Goal: Task Accomplishment & Management: Manage account settings

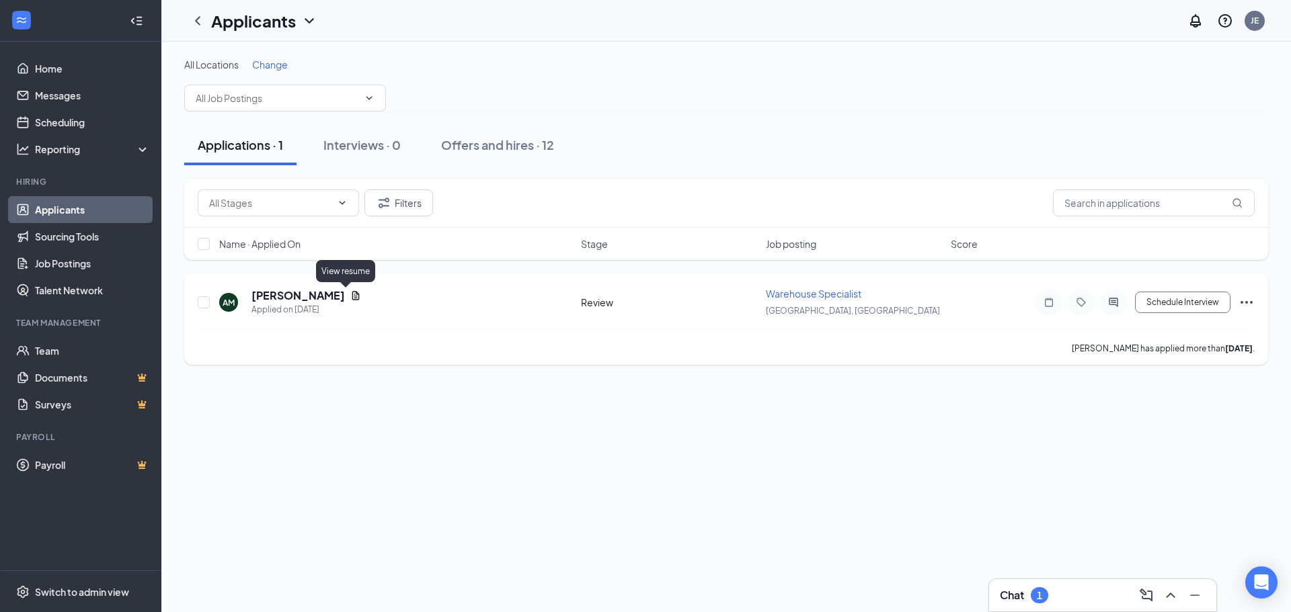
click at [350, 298] on icon "Document" at bounding box center [355, 295] width 11 height 11
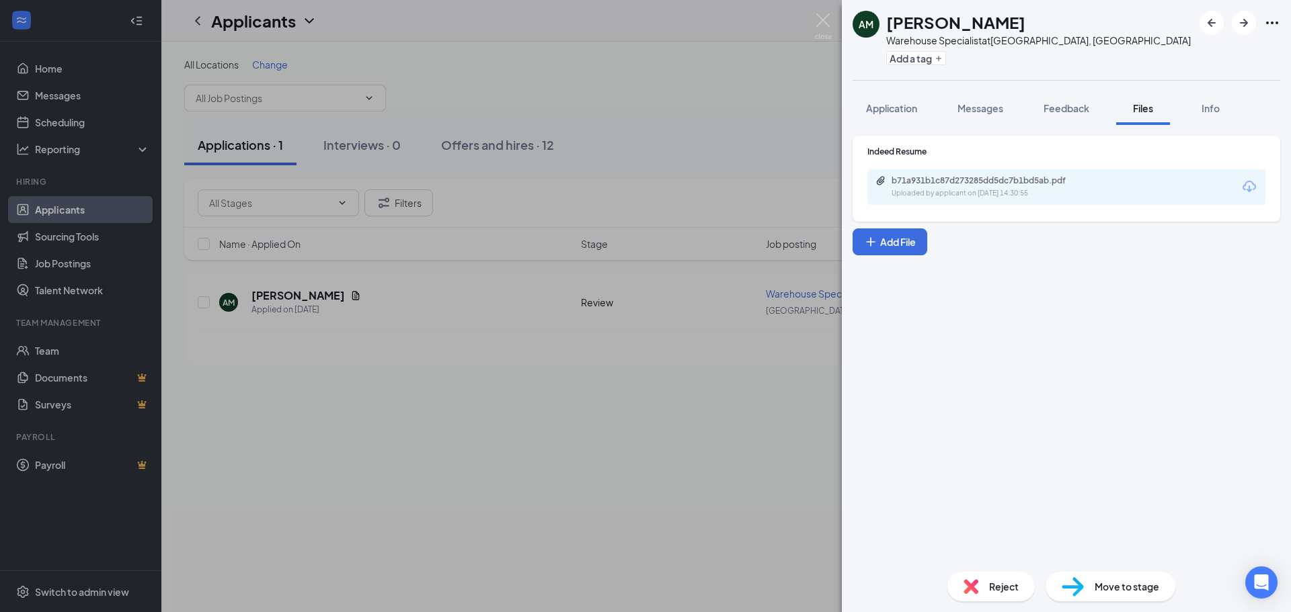
click at [995, 588] on span "Reject" at bounding box center [1004, 586] width 30 height 15
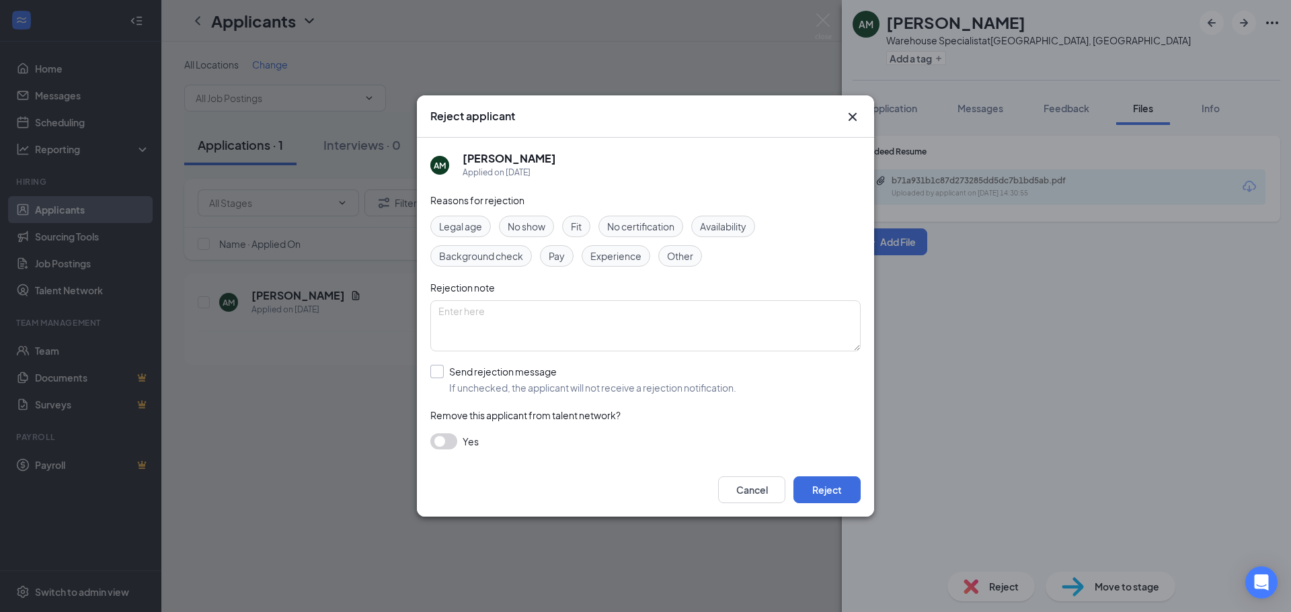
click at [438, 374] on input "Send rejection message If unchecked, the applicant will not receive a rejection…" at bounding box center [583, 380] width 306 height 30
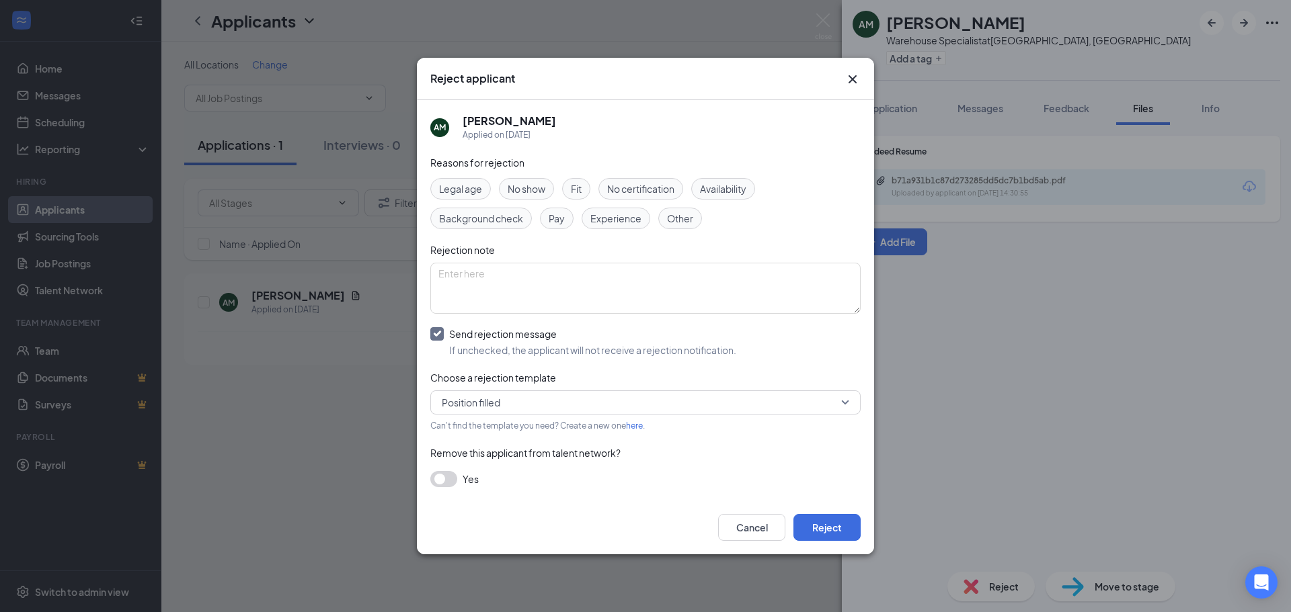
click at [659, 396] on span "Position filled" at bounding box center [639, 403] width 395 height 20
click at [515, 435] on span "Unqualified applicant email" at bounding box center [500, 438] width 118 height 15
click at [432, 331] on input "Send rejection message If unchecked, the applicant will not receive a rejection…" at bounding box center [583, 342] width 306 height 30
checkbox input "false"
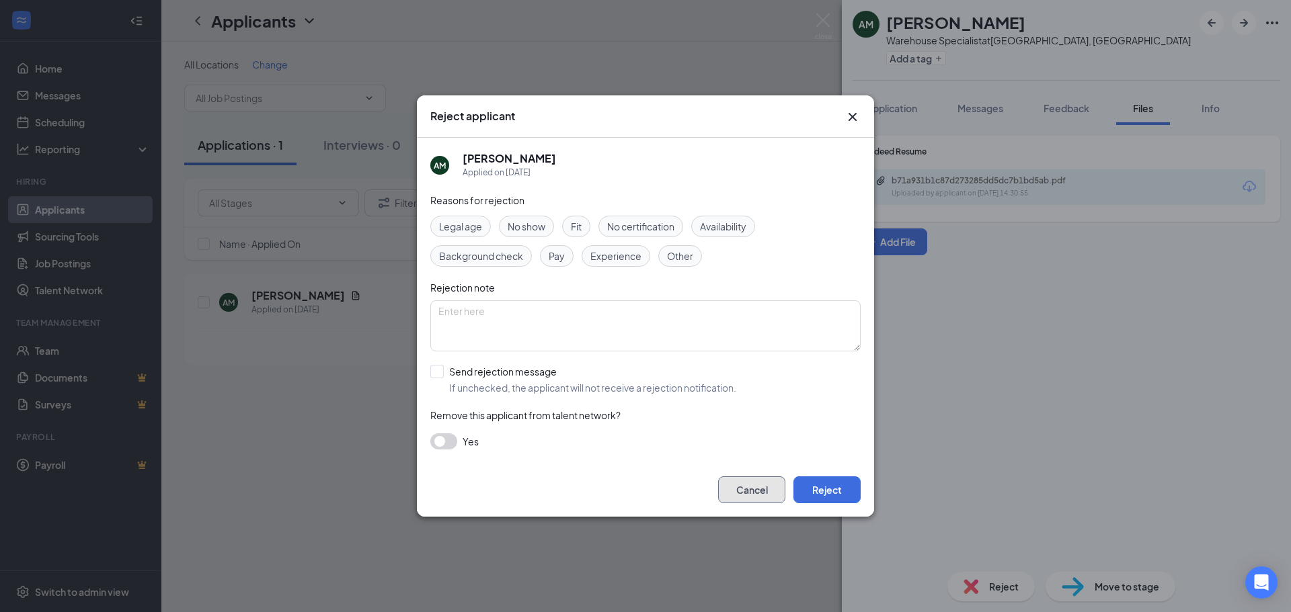
click at [742, 482] on button "Cancel" at bounding box center [751, 490] width 67 height 27
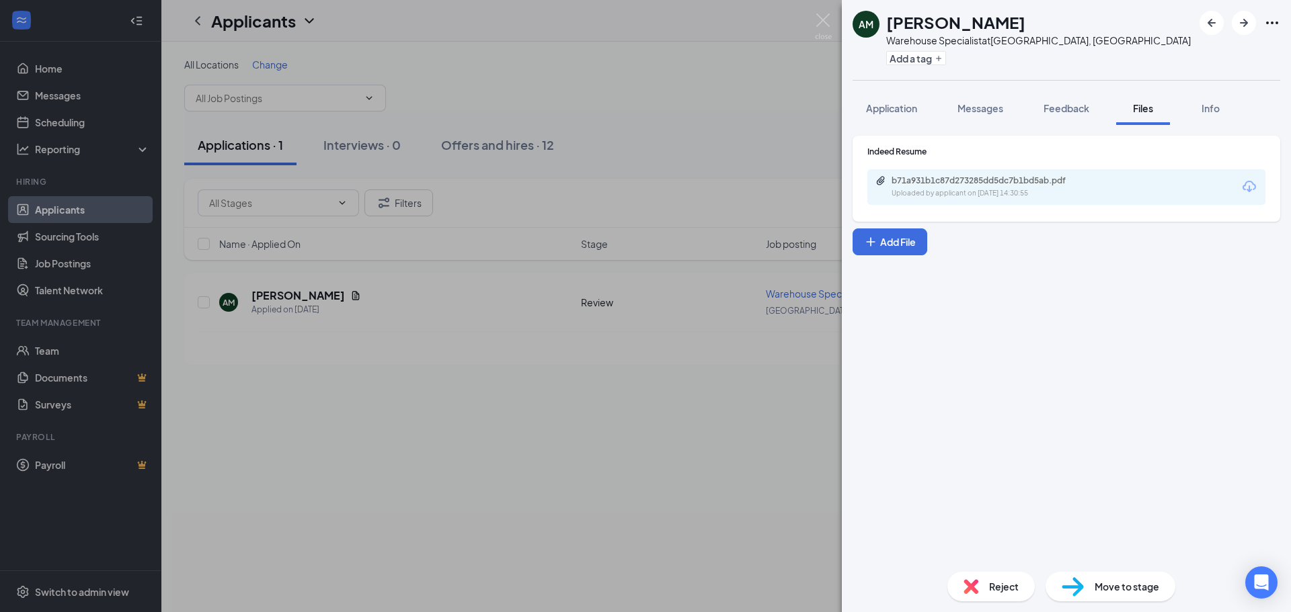
drag, startPoint x: 598, startPoint y: 479, endPoint x: 592, endPoint y: 476, distance: 7.5
click at [598, 479] on div "AM [PERSON_NAME] Warehouse Specialist at [GEOGRAPHIC_DATA], [GEOGRAPHIC_DATA] A…" at bounding box center [645, 306] width 1291 height 612
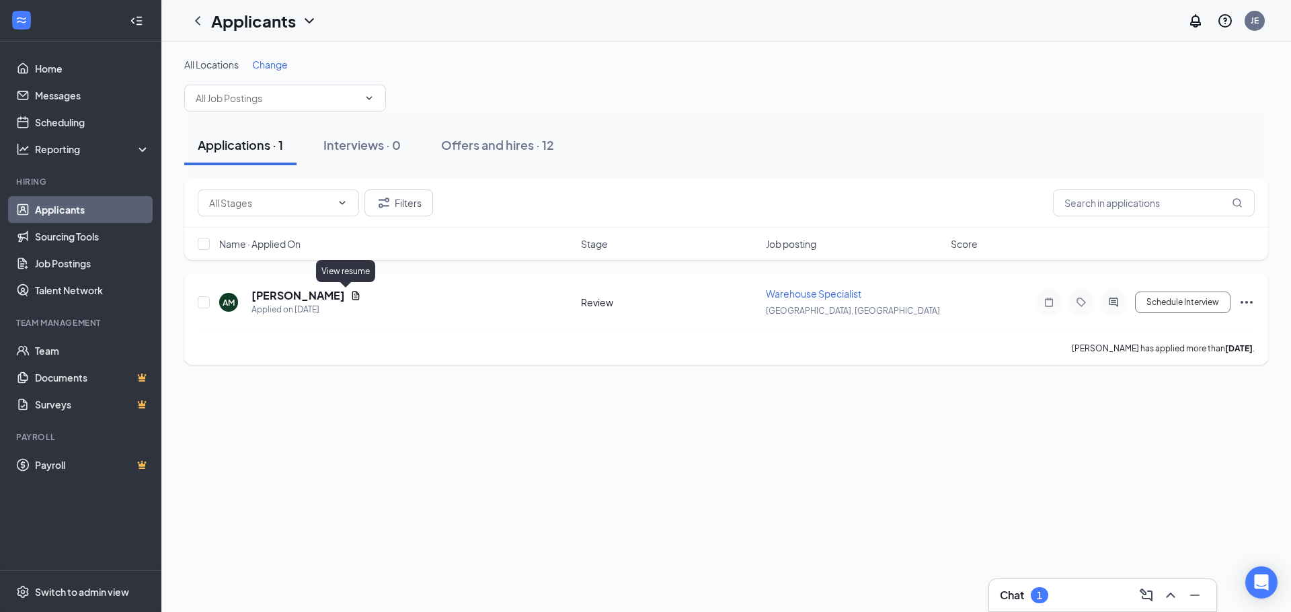
click at [350, 295] on icon "Document" at bounding box center [355, 295] width 11 height 11
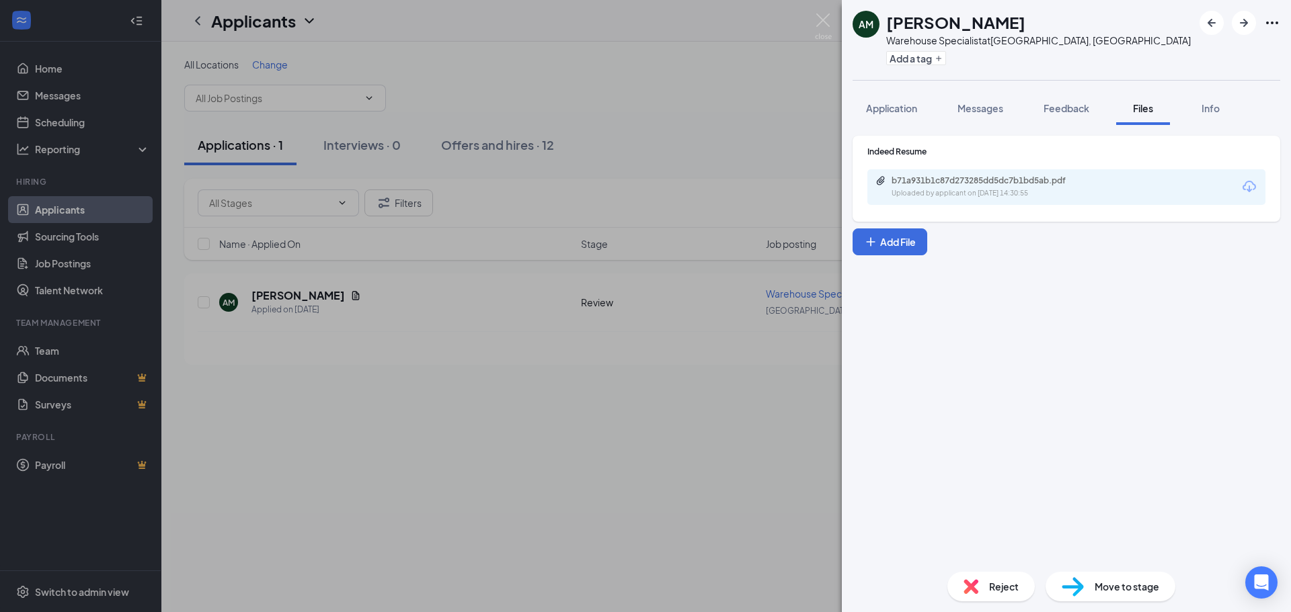
click at [950, 184] on div "b71a931b1c87d273285dd5dc7b1bd5ab.pdf" at bounding box center [985, 180] width 188 height 11
click at [622, 90] on div "AM [PERSON_NAME] Warehouse Specialist at [GEOGRAPHIC_DATA], [GEOGRAPHIC_DATA] A…" at bounding box center [645, 306] width 1291 height 612
